Goal: Task Accomplishment & Management: Use online tool/utility

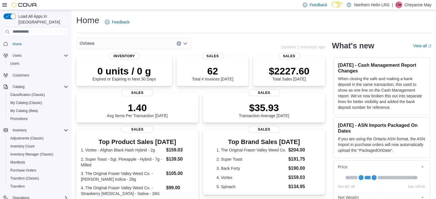
scroll to position [57, 0]
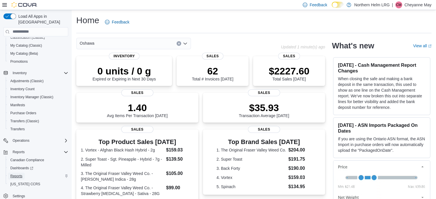
click at [21, 174] on span "Reports" at bounding box center [16, 176] width 12 height 5
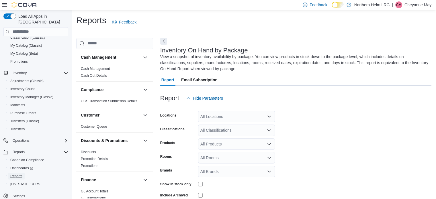
scroll to position [25, 0]
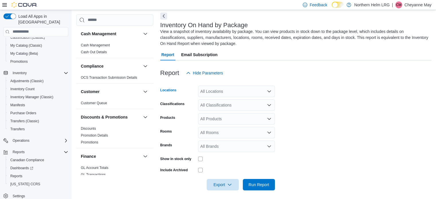
click at [235, 97] on div "All Locations" at bounding box center [236, 91] width 77 height 11
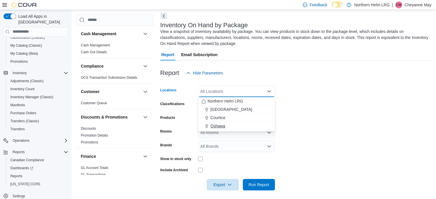
click at [223, 122] on button "Oshawa" at bounding box center [236, 126] width 77 height 8
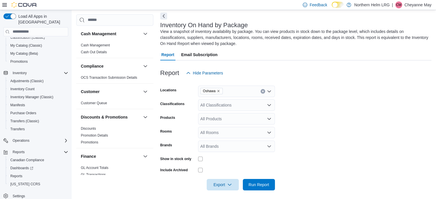
click at [293, 101] on form "Locations Oshawa Classifications All Classifications Products All Products Room…" at bounding box center [295, 135] width 271 height 112
click at [262, 106] on div "All Classifications" at bounding box center [236, 104] width 77 height 11
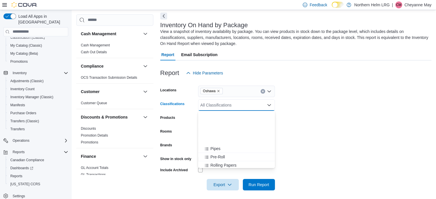
scroll to position [173, 0]
click at [230, 140] on div "Vapes" at bounding box center [236, 141] width 70 height 6
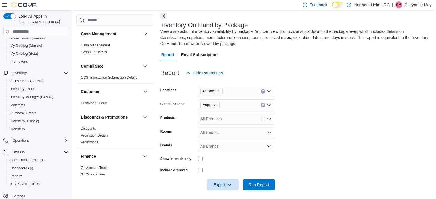
click at [301, 133] on form "Locations Oshawa Classifications Vapes Products All Products Rooms All Rooms Br…" at bounding box center [295, 135] width 271 height 112
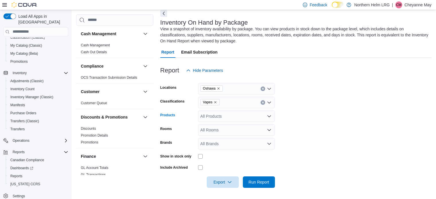
click at [259, 114] on div "All Products" at bounding box center [236, 116] width 77 height 11
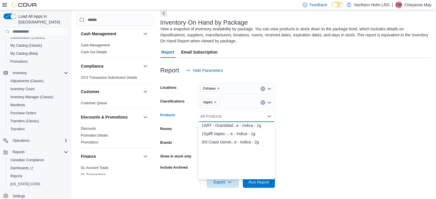
scroll to position [343, 0]
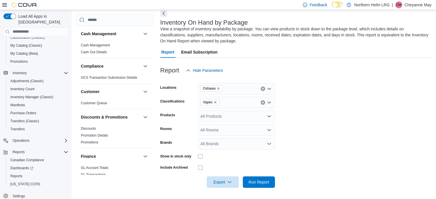
click at [313, 137] on form "Locations Oshawa Classifications Vapes Products All Products Rooms All Rooms Br…" at bounding box center [295, 132] width 271 height 112
click at [229, 131] on div "All Rooms" at bounding box center [236, 129] width 77 height 11
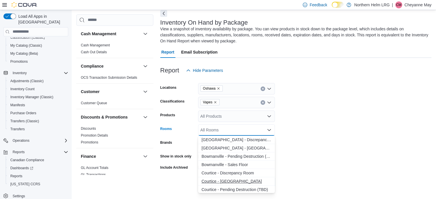
scroll to position [42, 0]
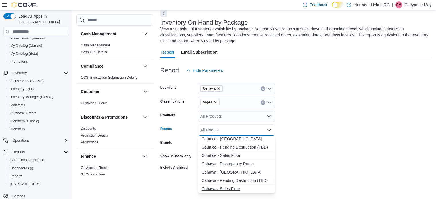
click at [227, 187] on span "Oshawa - Sales Floor" at bounding box center [236, 189] width 70 height 6
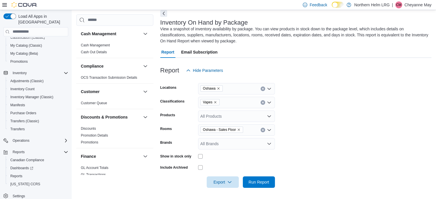
click at [354, 152] on form "Locations Oshawa Classifications Vapes Products All Products Rooms Oshawa - Sal…" at bounding box center [295, 132] width 271 height 112
click at [203, 156] on div at bounding box center [236, 156] width 77 height 5
click at [260, 180] on span "Run Report" at bounding box center [258, 182] width 21 height 6
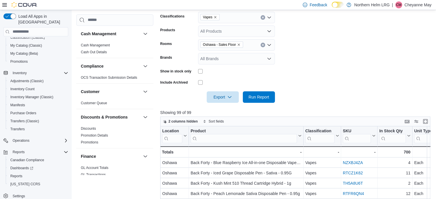
scroll to position [113, 0]
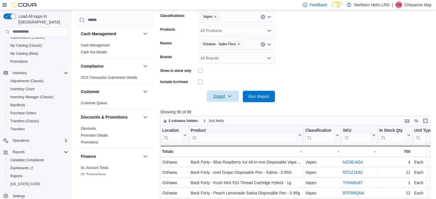
click at [222, 97] on span "Export" at bounding box center [222, 96] width 25 height 11
click at [221, 106] on span "Export to Excel" at bounding box center [224, 108] width 26 height 5
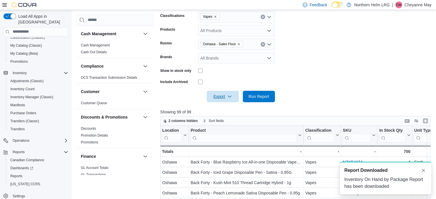
scroll to position [0, 0]
